Goal: Task Accomplishment & Management: Manage account settings

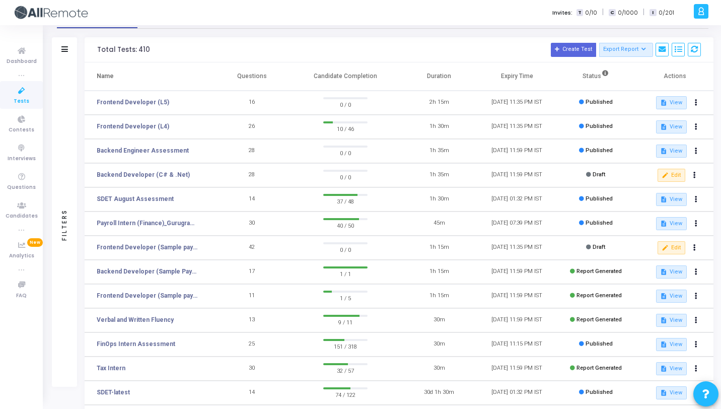
scroll to position [28, 0]
click at [664, 176] on mat-icon "edit" at bounding box center [665, 176] width 7 height 7
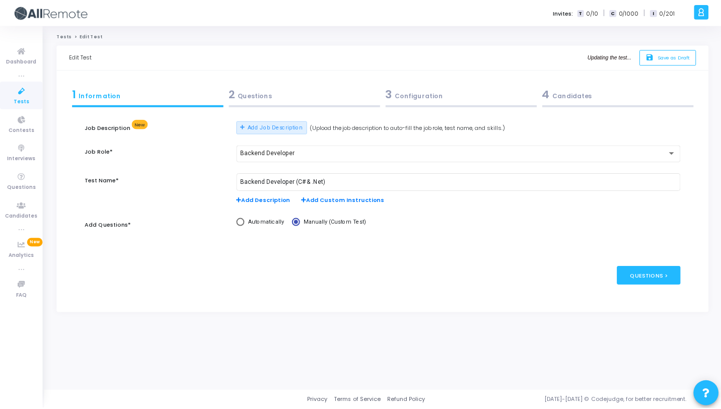
scroll to position [28, 0]
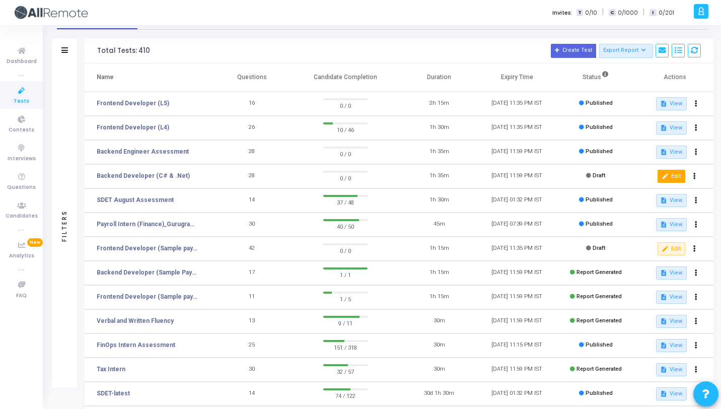
click at [680, 175] on button "edit Edit" at bounding box center [672, 176] width 28 height 13
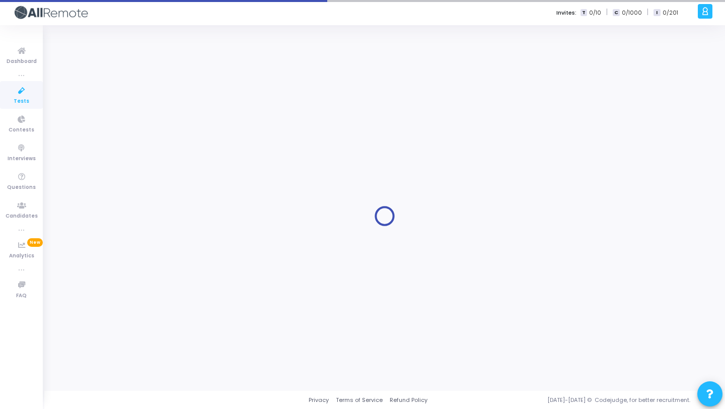
type input "[DATE] 11:59 PM"
type input "1"
type input "10"
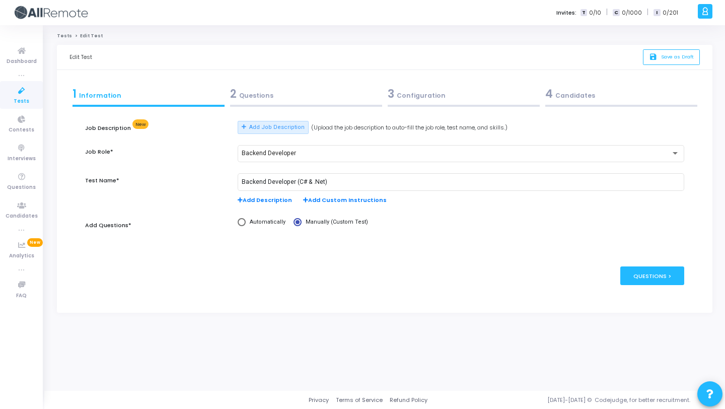
click at [242, 101] on div "2 Questions" at bounding box center [306, 94] width 152 height 17
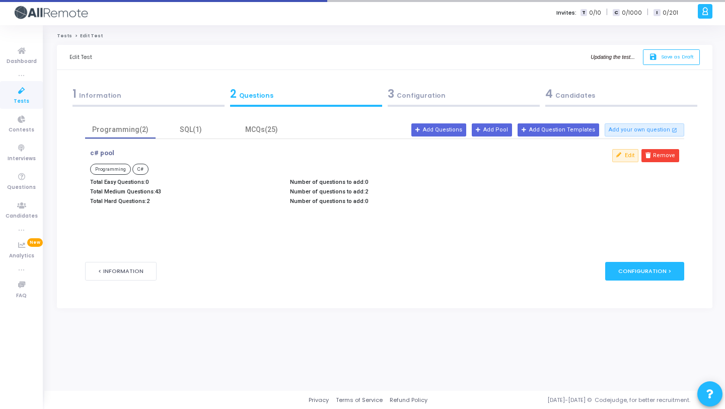
click at [411, 102] on div "3 Configuration" at bounding box center [464, 94] width 152 height 17
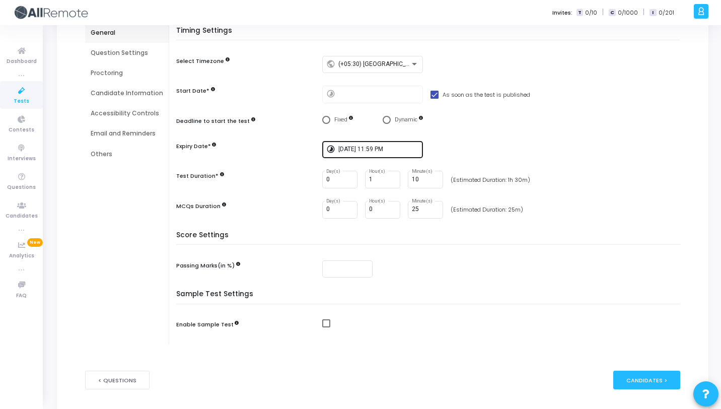
scroll to position [101, 0]
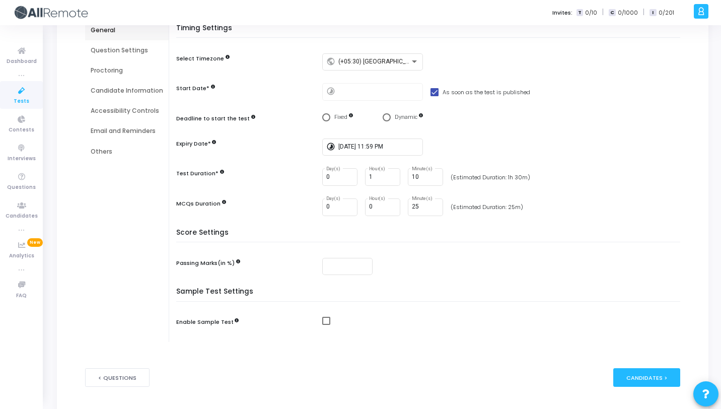
click at [133, 52] on div "Question Settings" at bounding box center [127, 50] width 73 height 9
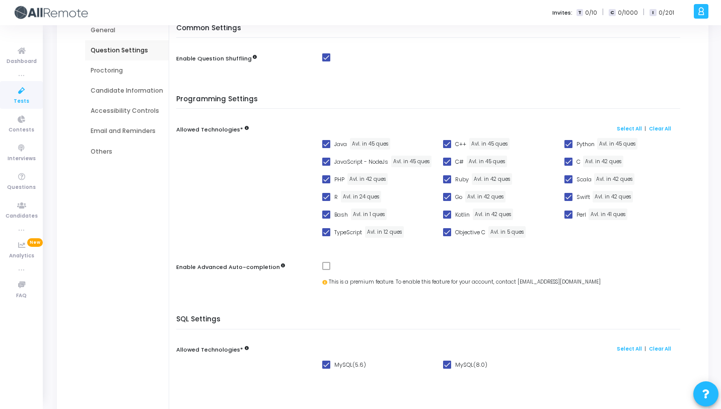
scroll to position [0, 0]
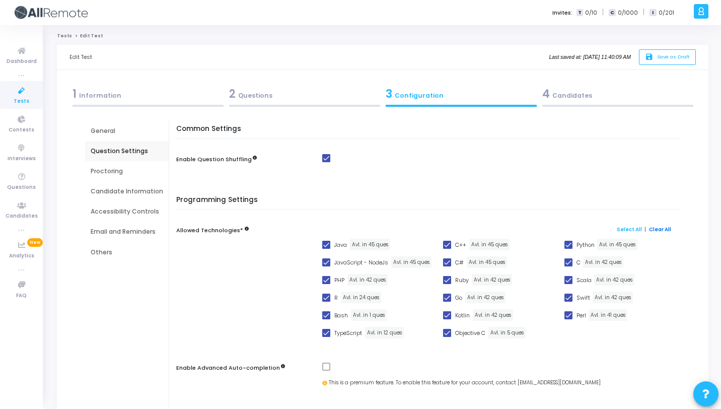
click at [659, 231] on link "Clear All" at bounding box center [660, 229] width 22 height 7
checkbox input "false"
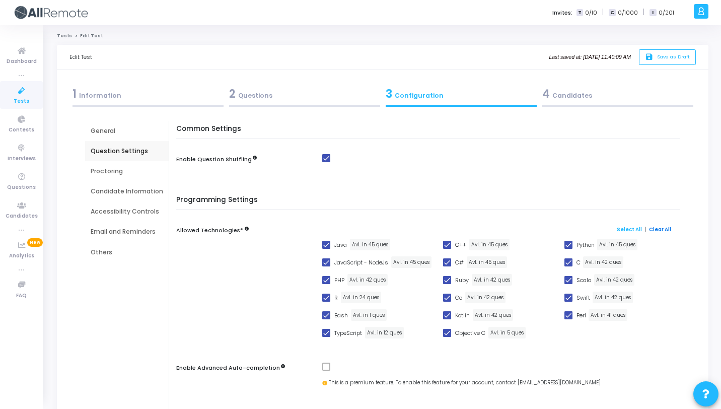
checkbox input "false"
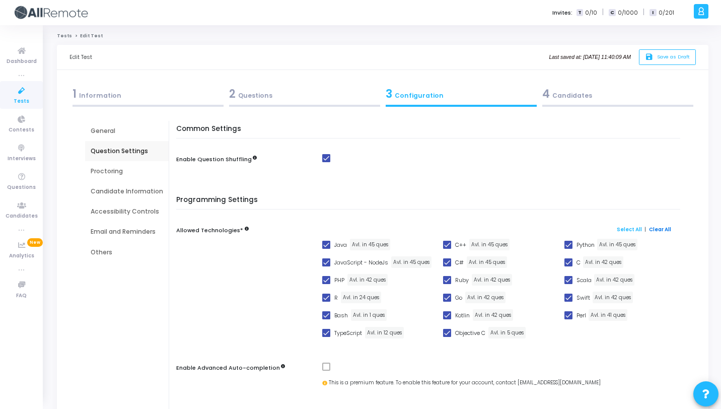
checkbox input "false"
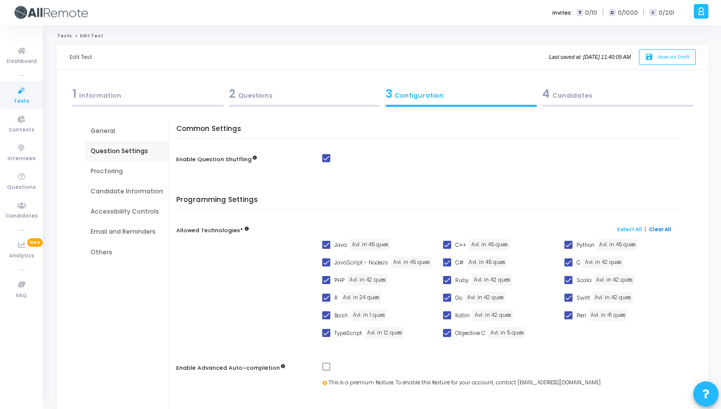
checkbox input "false"
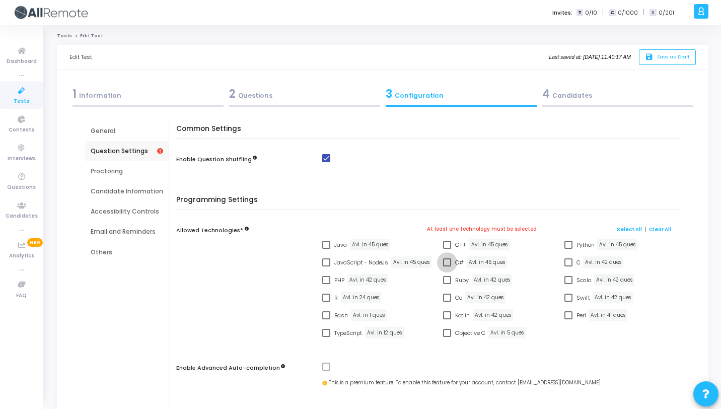
click at [445, 256] on label "C#" at bounding box center [453, 262] width 21 height 12
click at [447, 266] on input "C#" at bounding box center [447, 266] width 1 height 1
checkbox input "true"
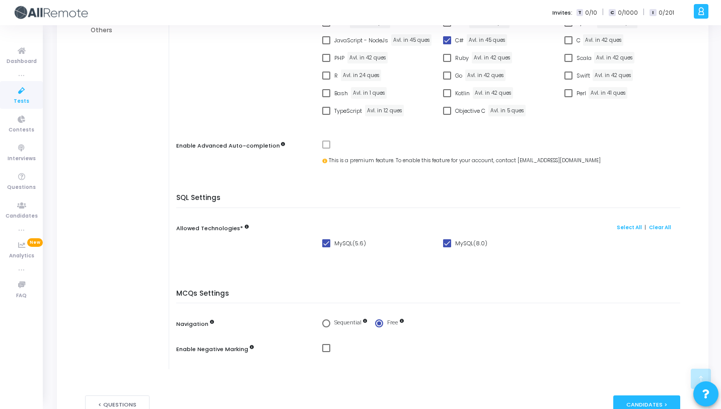
scroll to position [23, 0]
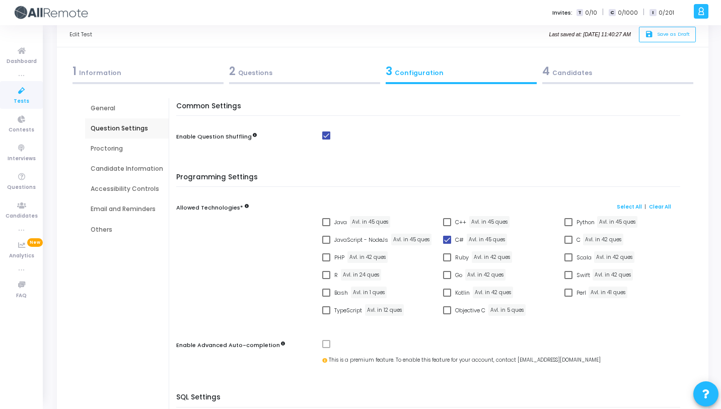
click at [298, 73] on div "2 Questions" at bounding box center [304, 71] width 151 height 17
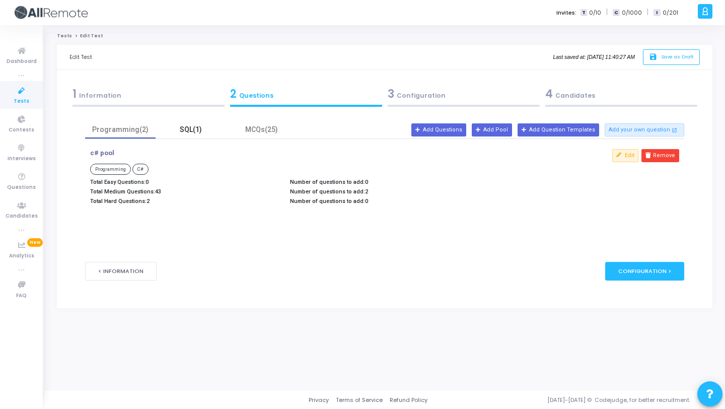
click at [201, 123] on div "SQL(1)" at bounding box center [191, 130] width 71 height 18
click at [257, 133] on div "MCQs(25)" at bounding box center [261, 129] width 58 height 11
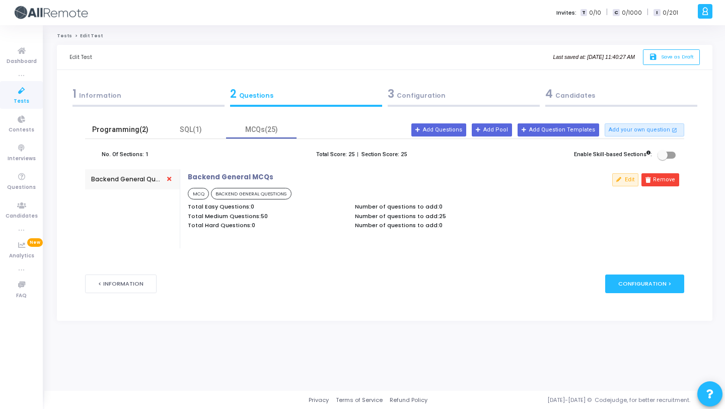
click at [136, 129] on div "Programming(2)" at bounding box center [120, 129] width 58 height 11
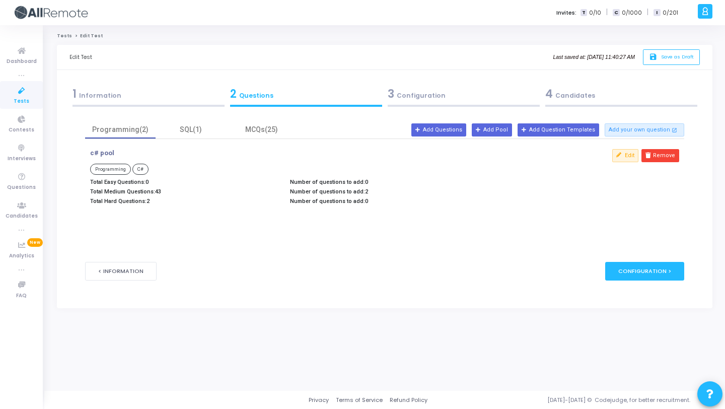
click at [452, 97] on div "3 Configuration" at bounding box center [464, 94] width 152 height 17
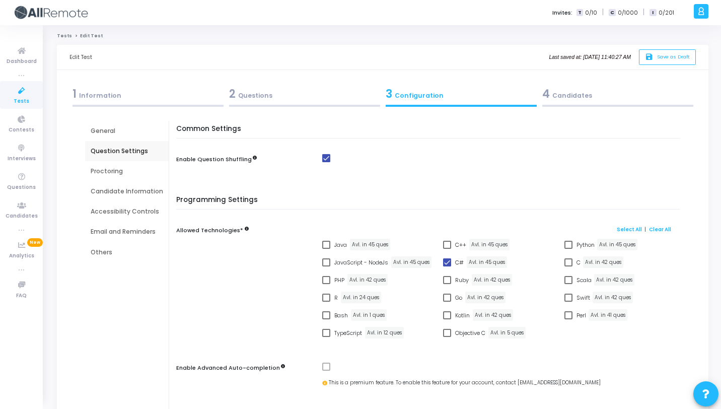
click at [591, 95] on div "4 Candidates" at bounding box center [617, 94] width 151 height 17
